Goal: Transaction & Acquisition: Subscribe to service/newsletter

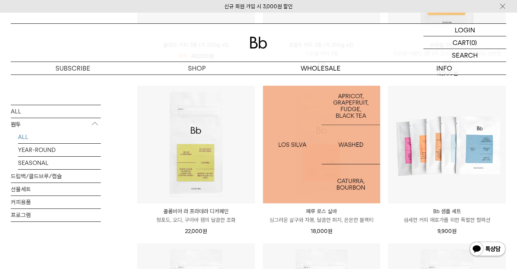
scroll to position [252, 0]
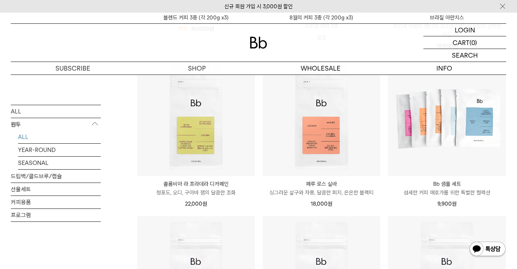
click at [487, 249] on img at bounding box center [487, 249] width 37 height 17
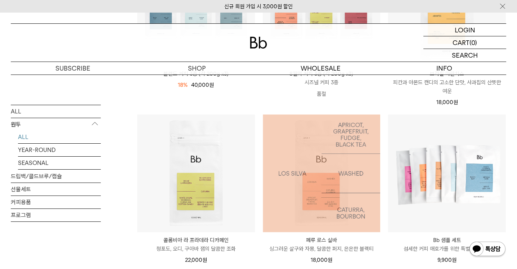
scroll to position [0, 0]
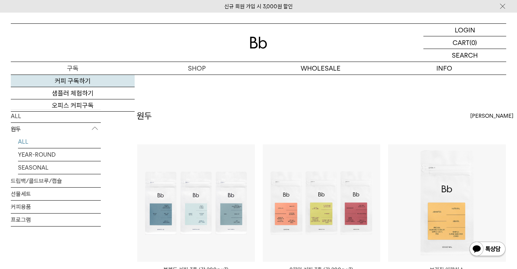
click at [76, 82] on link "커피 구독하기" at bounding box center [73, 81] width 124 height 12
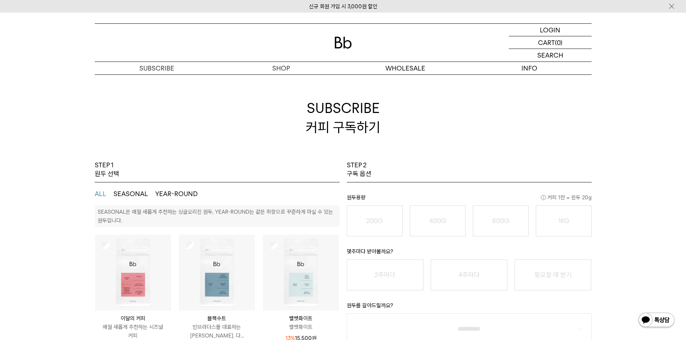
click at [343, 43] on img at bounding box center [343, 43] width 17 height 12
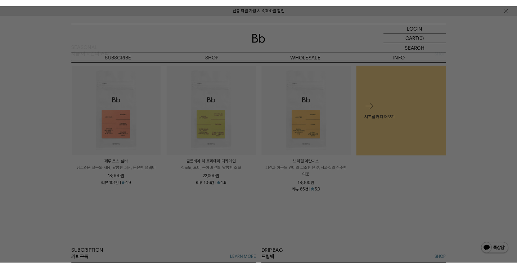
scroll to position [289, 0]
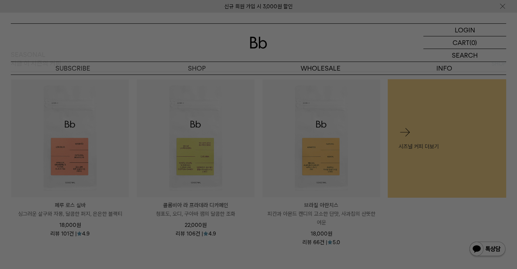
click at [497, 21] on div at bounding box center [258, 134] width 517 height 269
